Goal: Navigation & Orientation: Find specific page/section

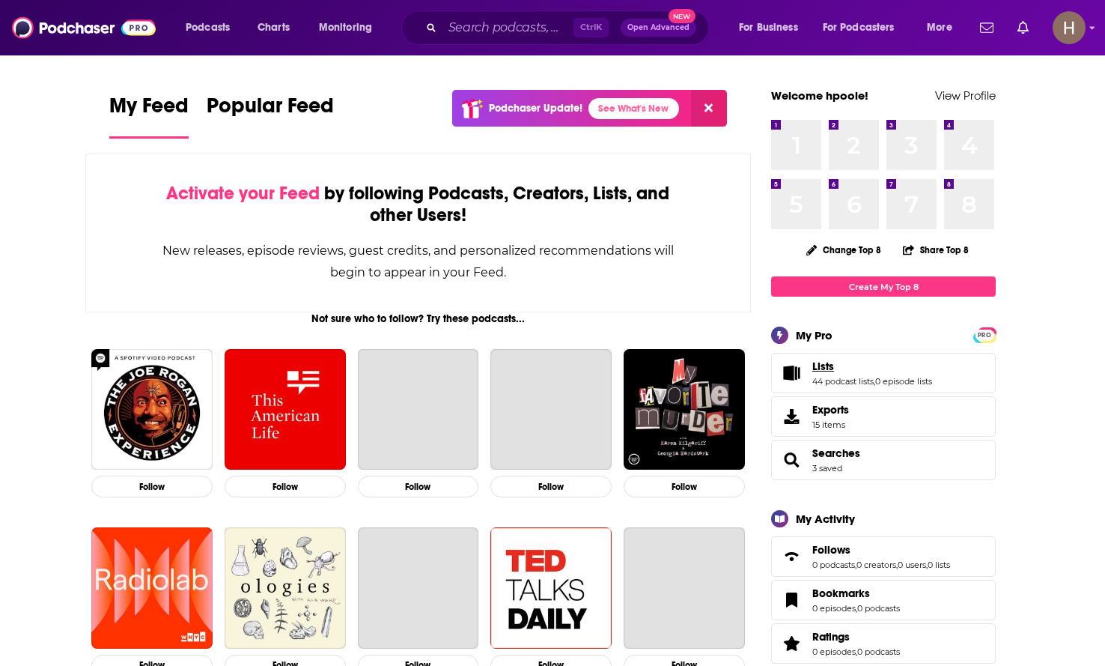
click at [818, 363] on span "Lists" at bounding box center [824, 365] width 22 height 13
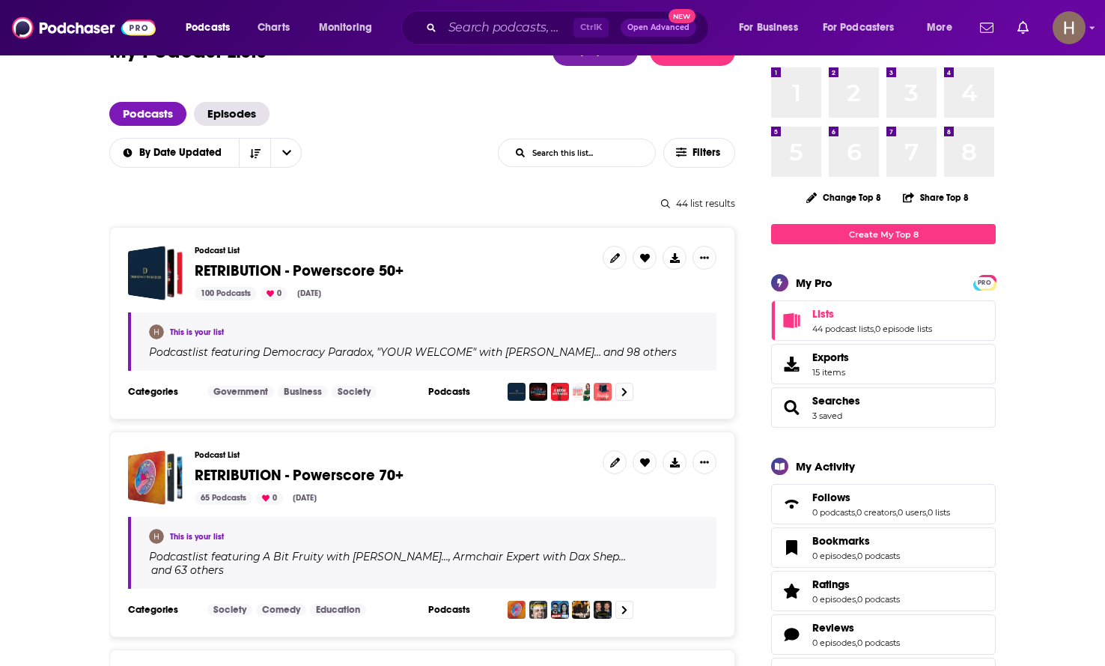
scroll to position [75, 0]
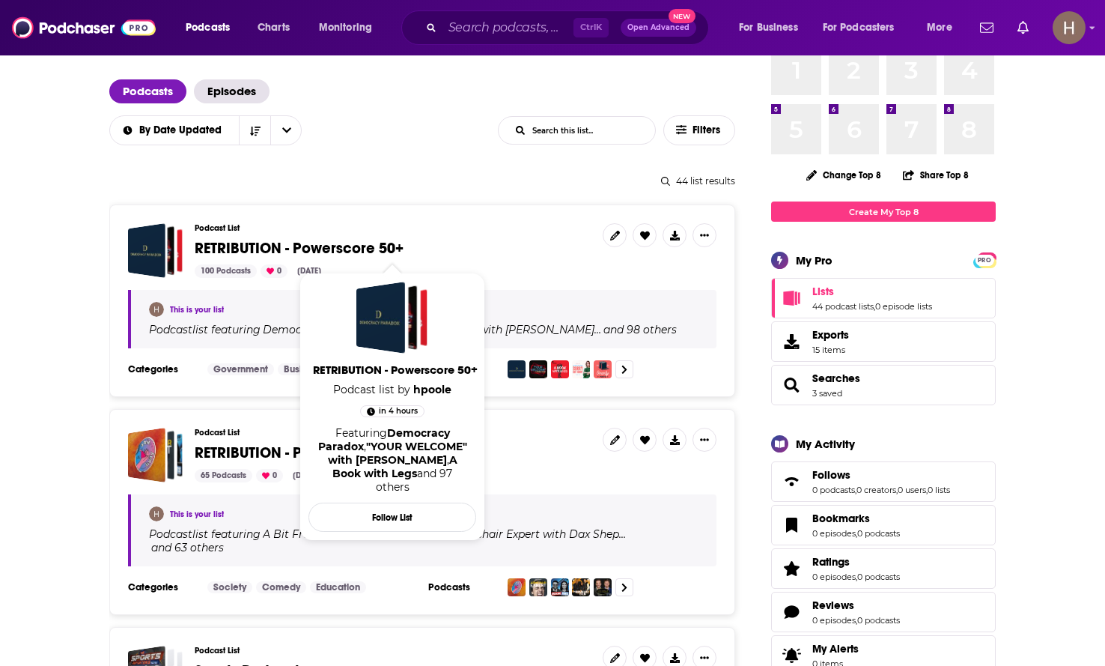
click at [329, 243] on span "RETRIBUTION - Powerscore 50+" at bounding box center [299, 248] width 209 height 19
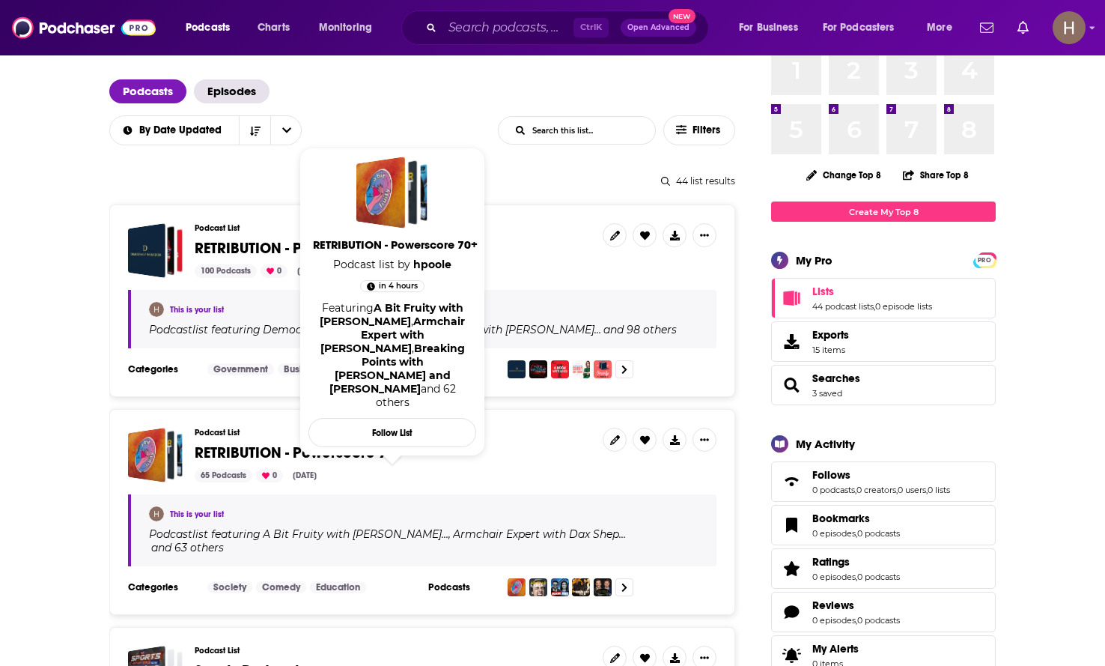
click at [338, 449] on span "RETRIBUTION - Powerscore 70+" at bounding box center [299, 452] width 209 height 19
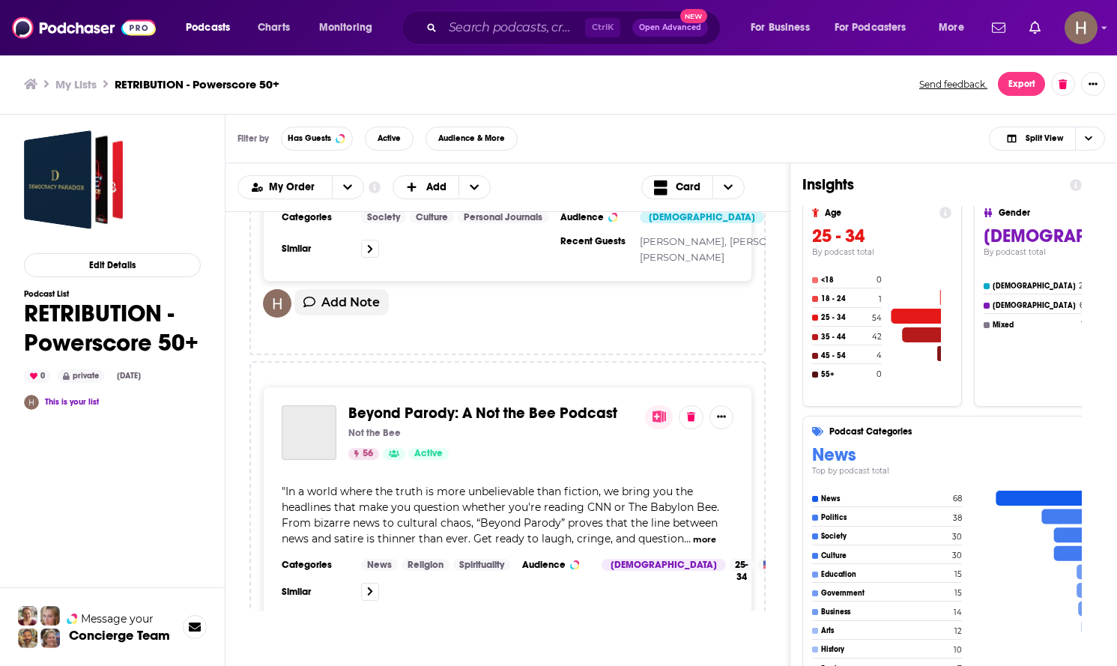
scroll to position [2696, 0]
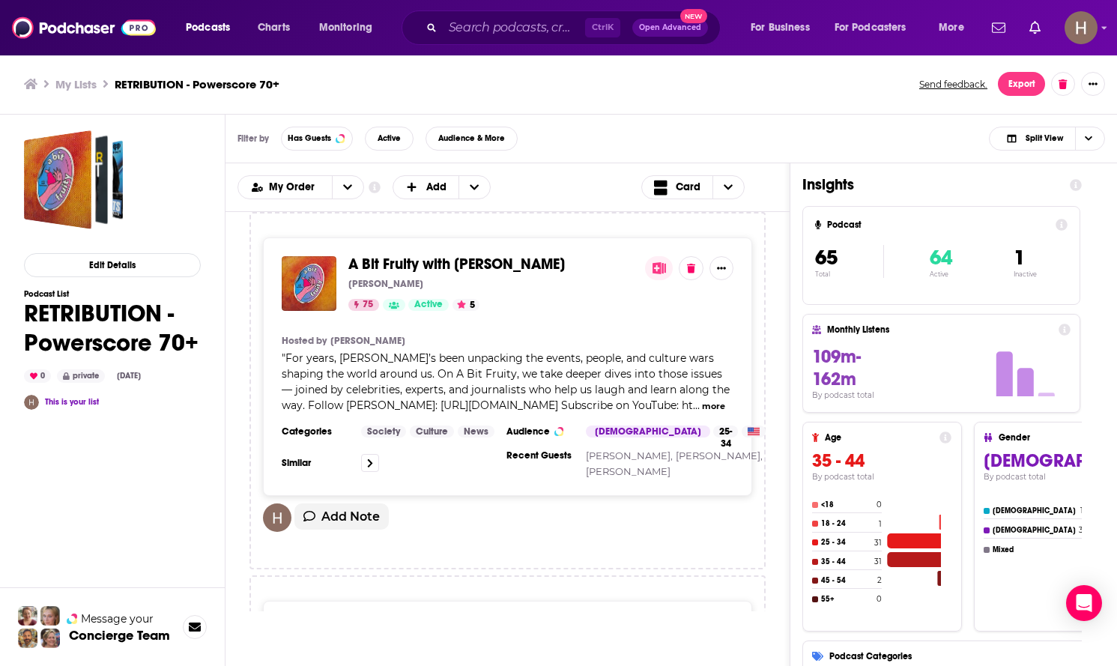
click at [786, 527] on div "A Bit Fruity with [PERSON_NAME] [PERSON_NAME] 75 Active 5 Hosted by [PERSON_NAM…" at bounding box center [507, 411] width 564 height 399
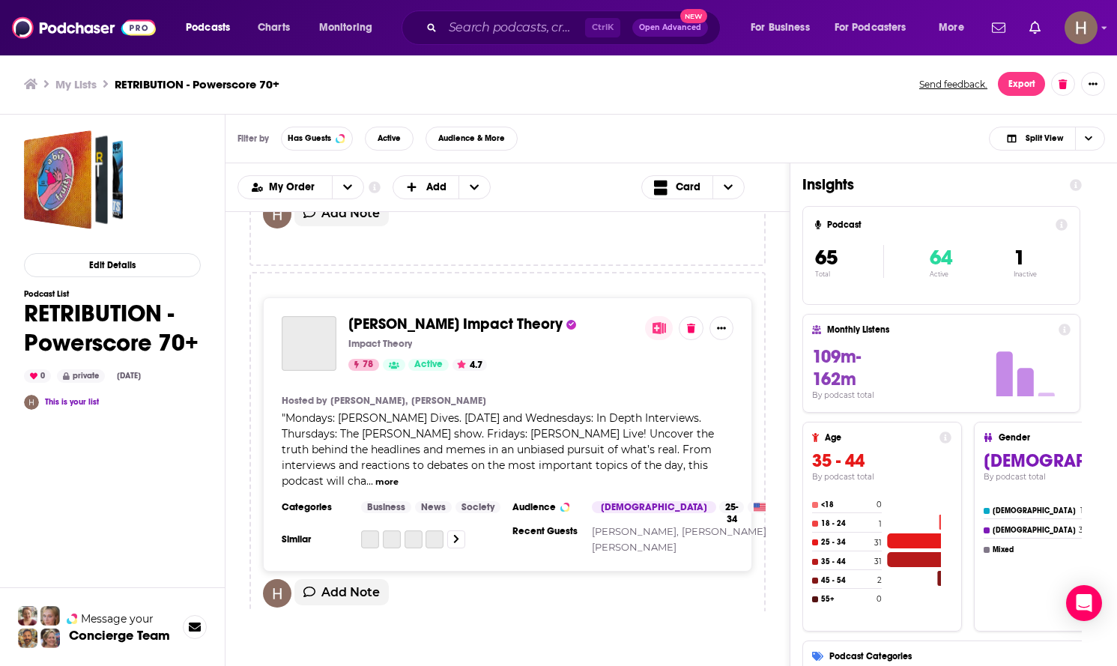
scroll to position [7618, 0]
